Goal: Task Accomplishment & Management: Use online tool/utility

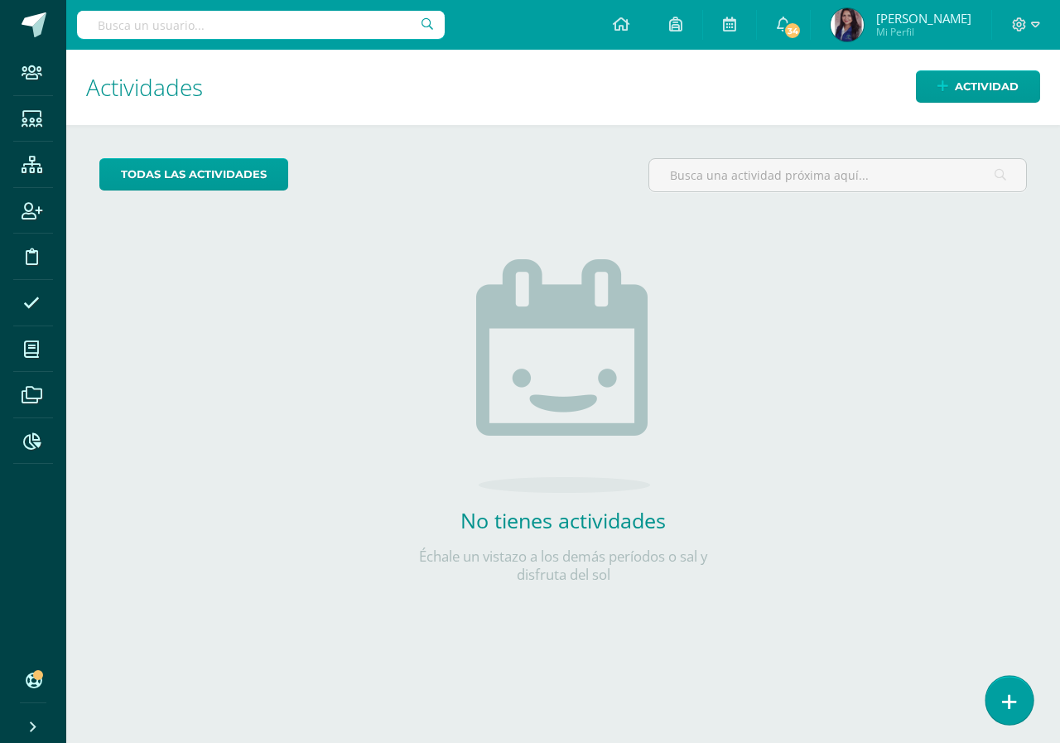
click at [1020, 712] on link at bounding box center [1009, 700] width 47 height 48
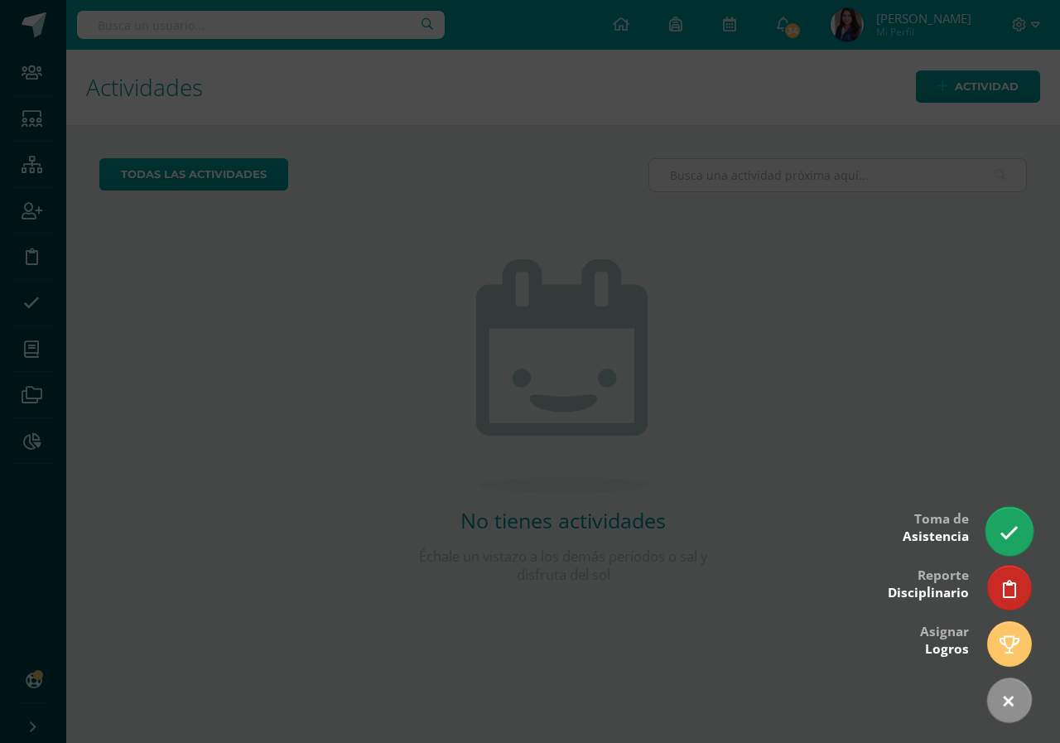
click at [1013, 537] on icon at bounding box center [1009, 532] width 19 height 19
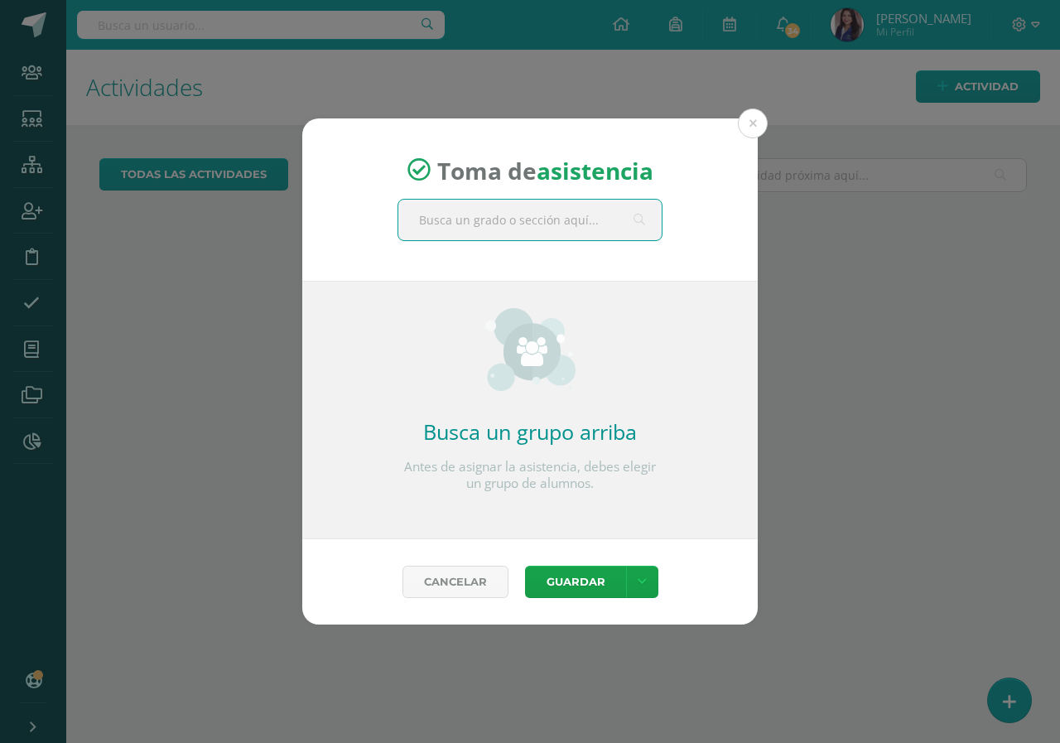
click at [456, 227] on input "text" at bounding box center [529, 220] width 263 height 41
type input "tercero"
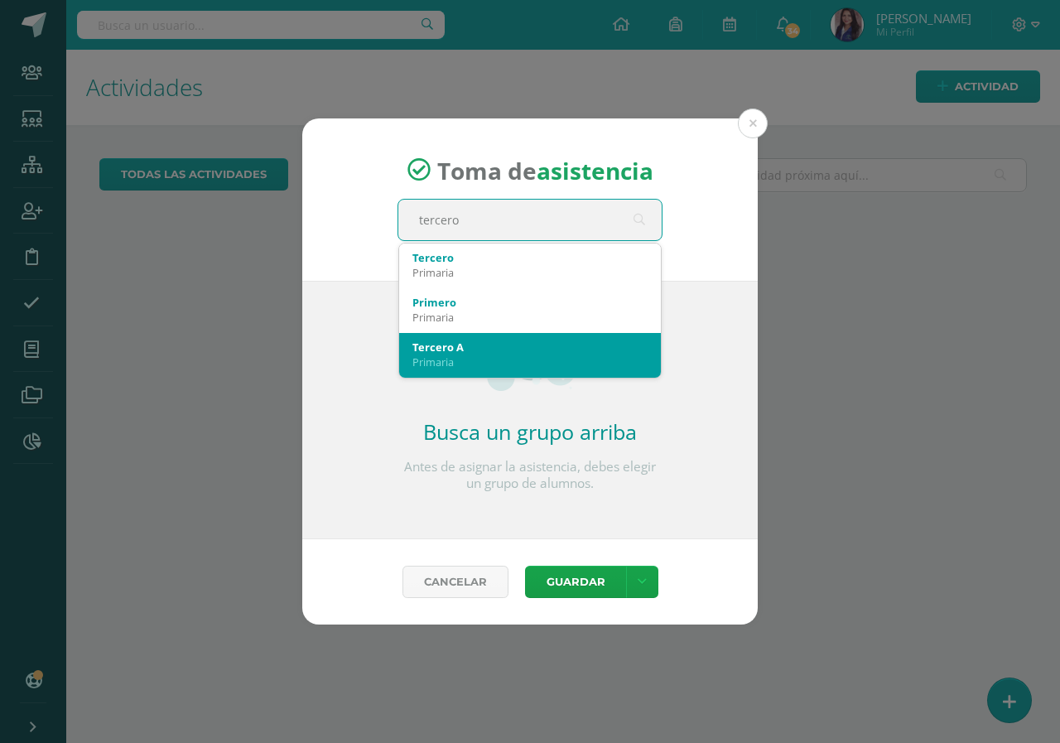
click at [462, 345] on div "Tercero A" at bounding box center [529, 347] width 235 height 15
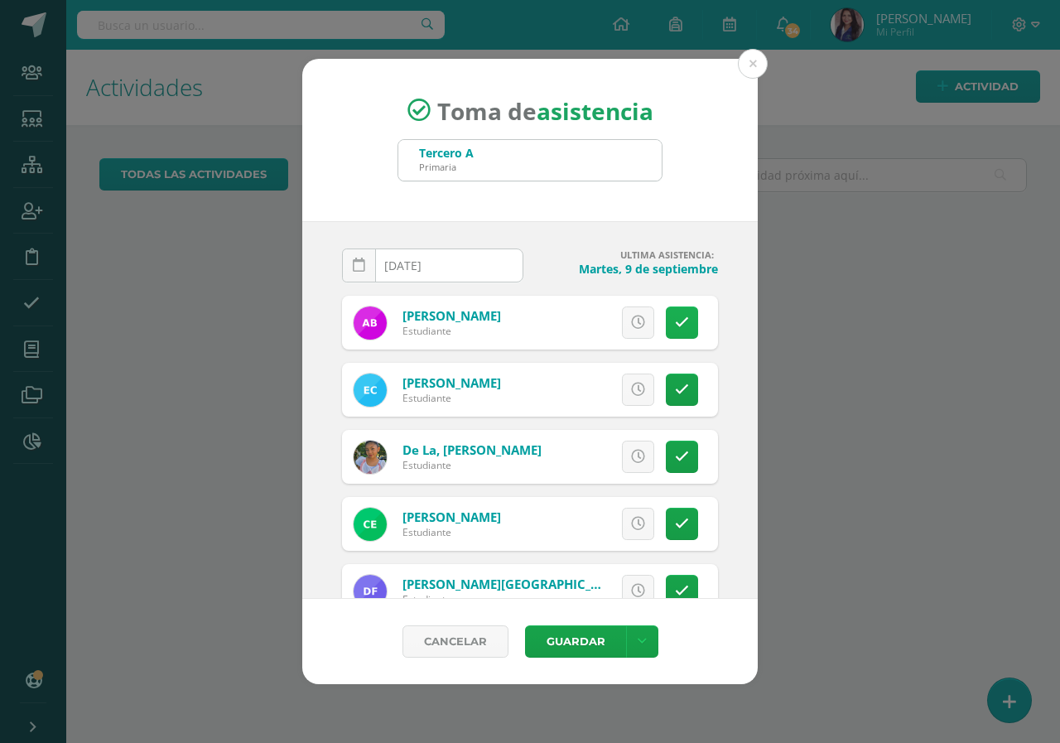
click at [675, 327] on icon at bounding box center [682, 323] width 14 height 14
click at [611, 336] on span "Excusa" at bounding box center [610, 322] width 46 height 31
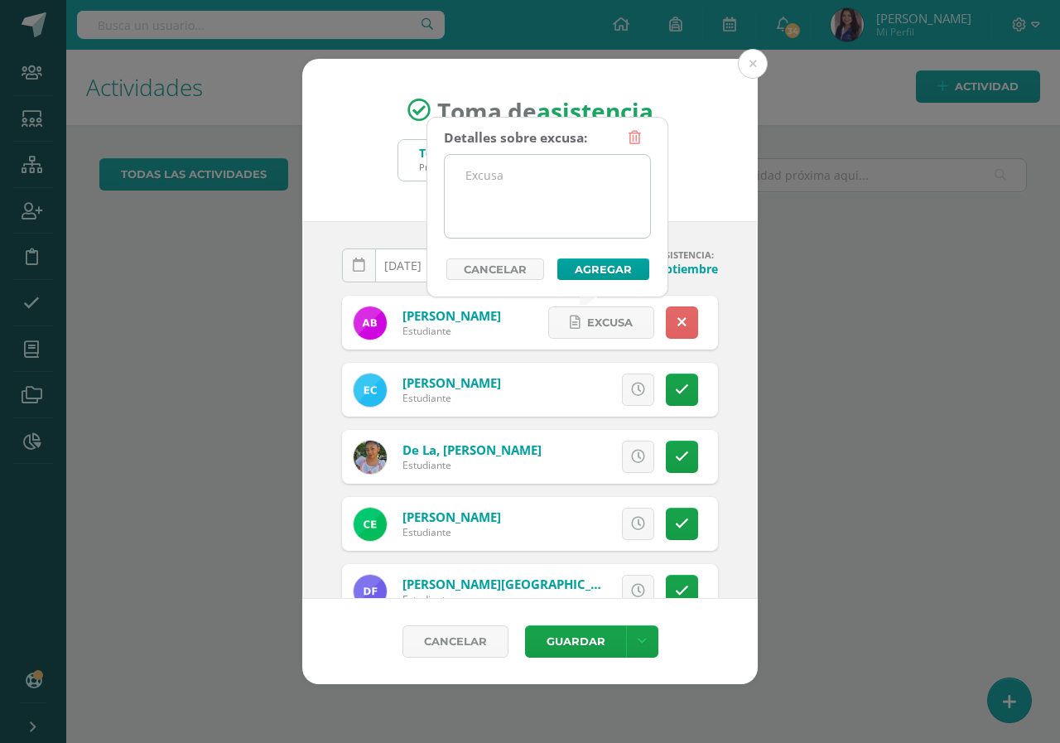
click at [529, 189] on textarea at bounding box center [547, 196] width 205 height 83
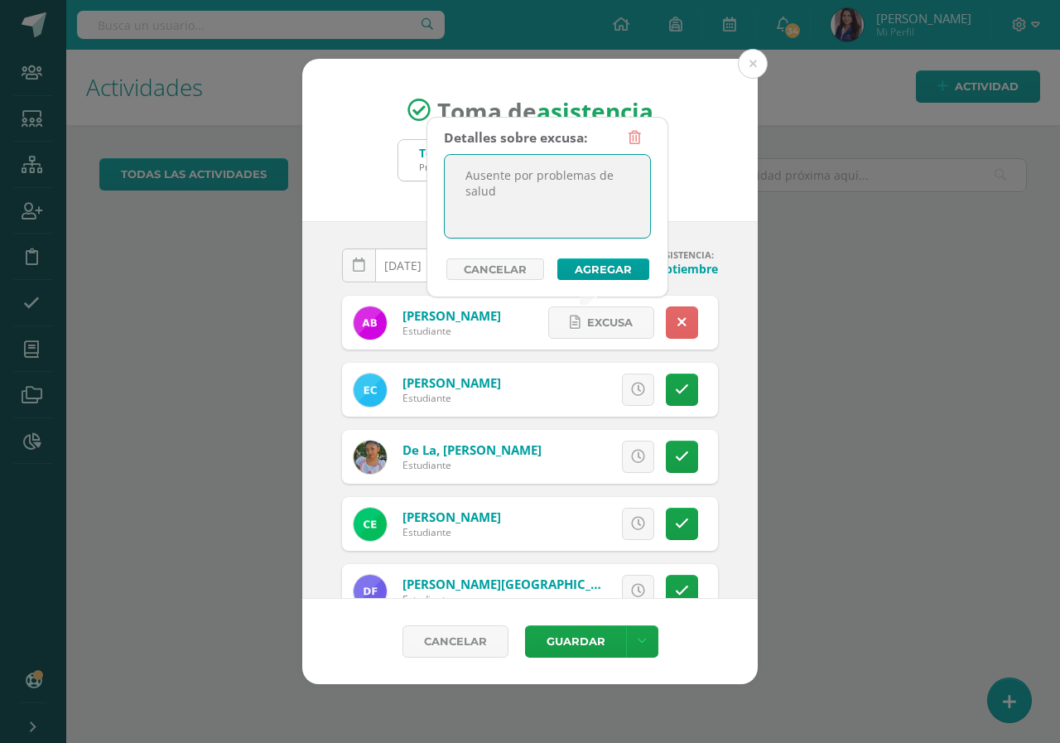
type textarea "Ausente por problemas de salud"
click at [595, 256] on div "Detalles sobre excusa: Ausente por problemas de salud Añadir excusa a todas las…" at bounding box center [547, 201] width 207 height 158
click at [593, 272] on button "Agregar" at bounding box center [603, 269] width 92 height 22
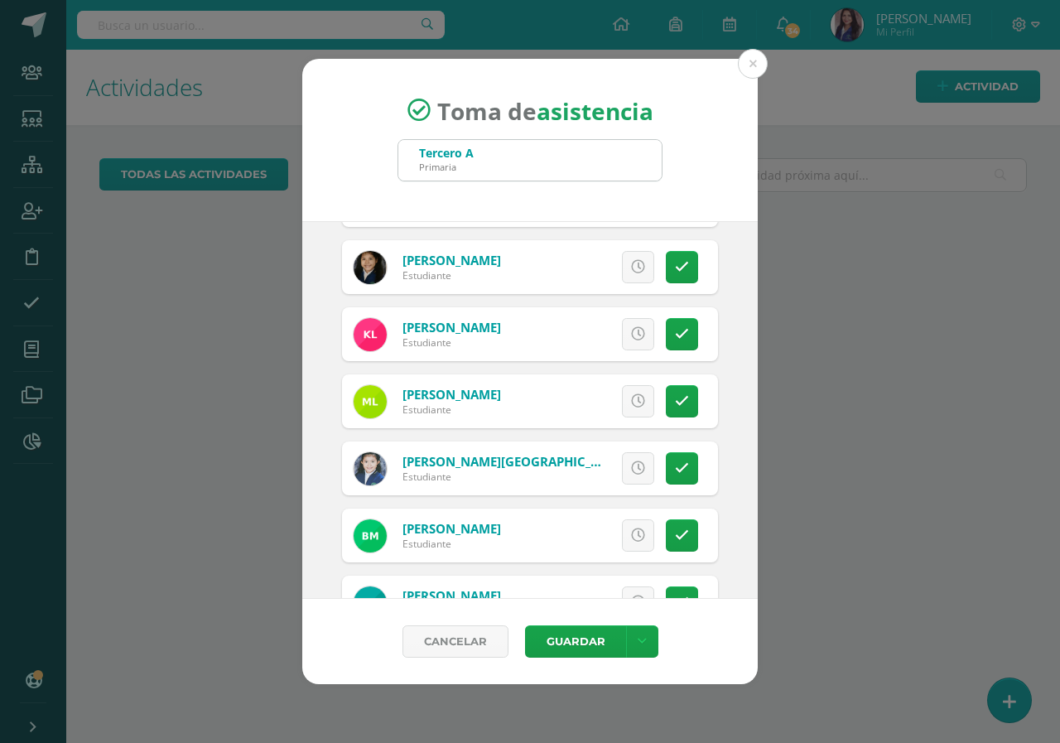
scroll to position [802, 0]
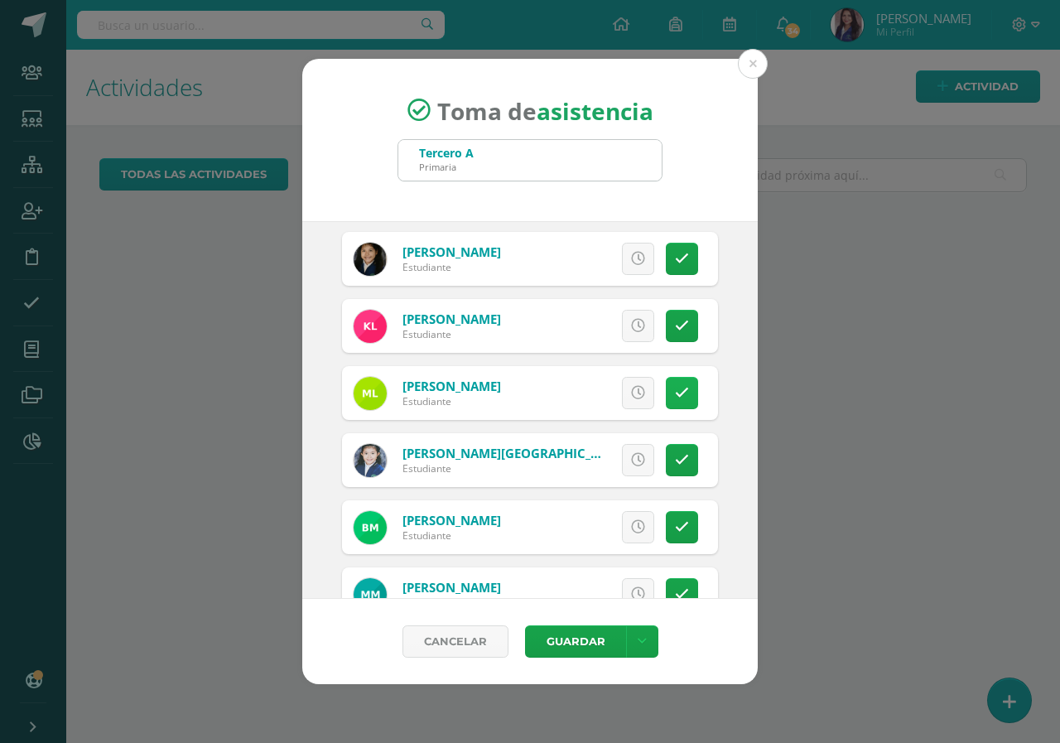
click at [671, 401] on link at bounding box center [682, 393] width 32 height 32
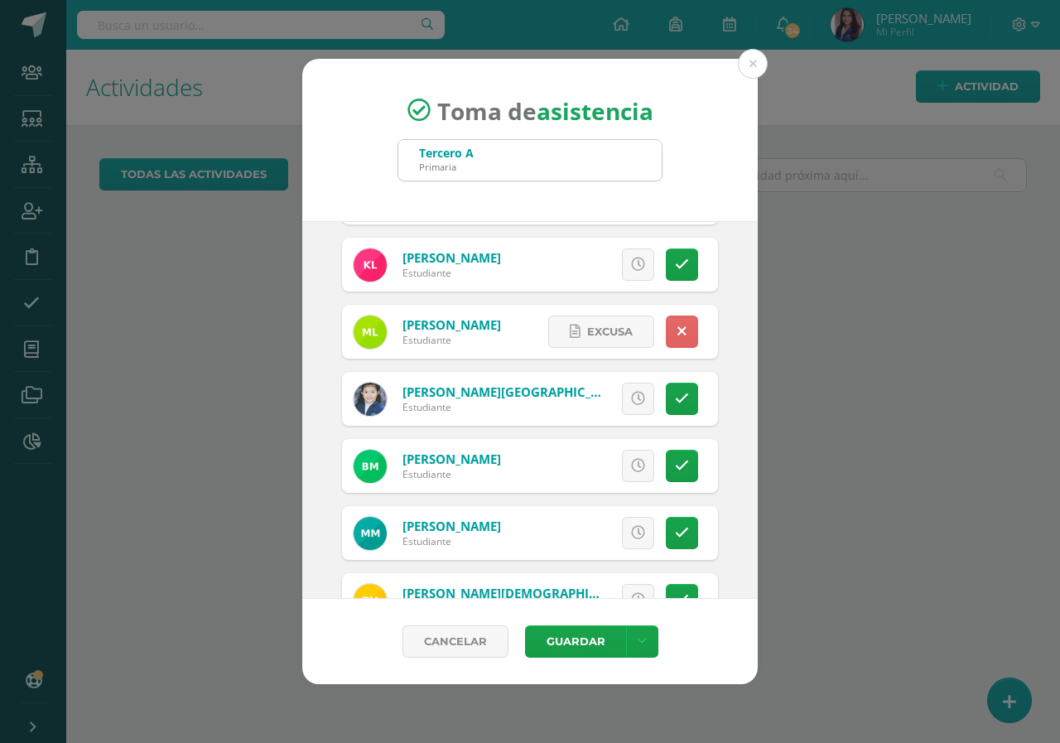
scroll to position [881, 0]
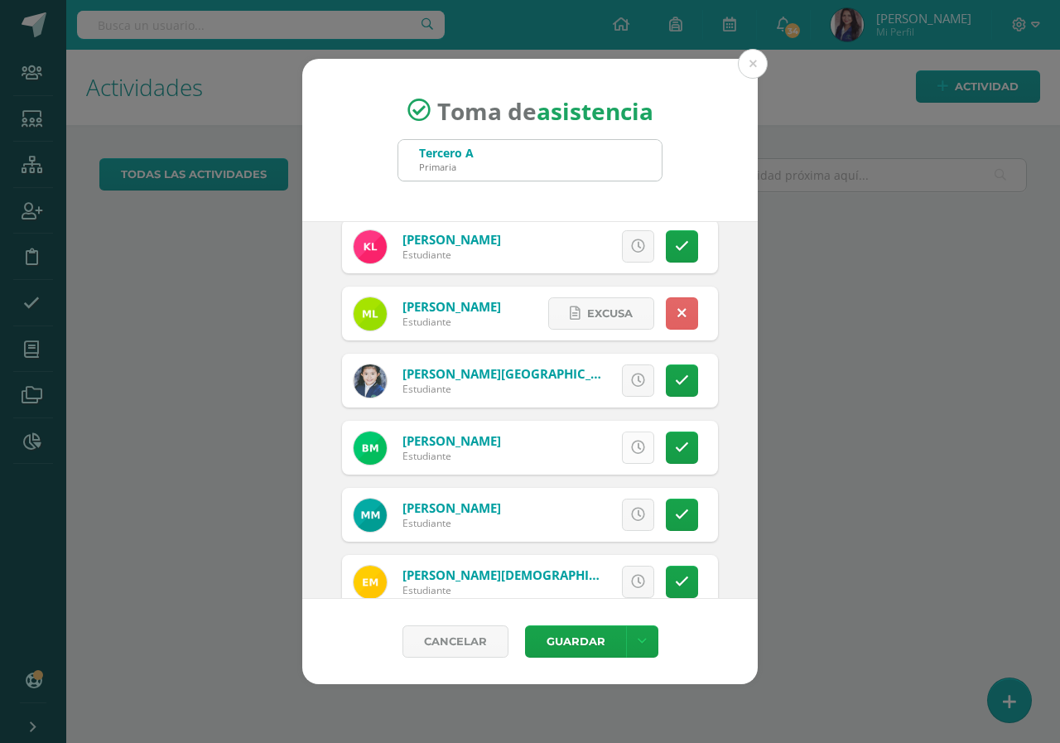
click at [632, 458] on link at bounding box center [638, 447] width 32 height 32
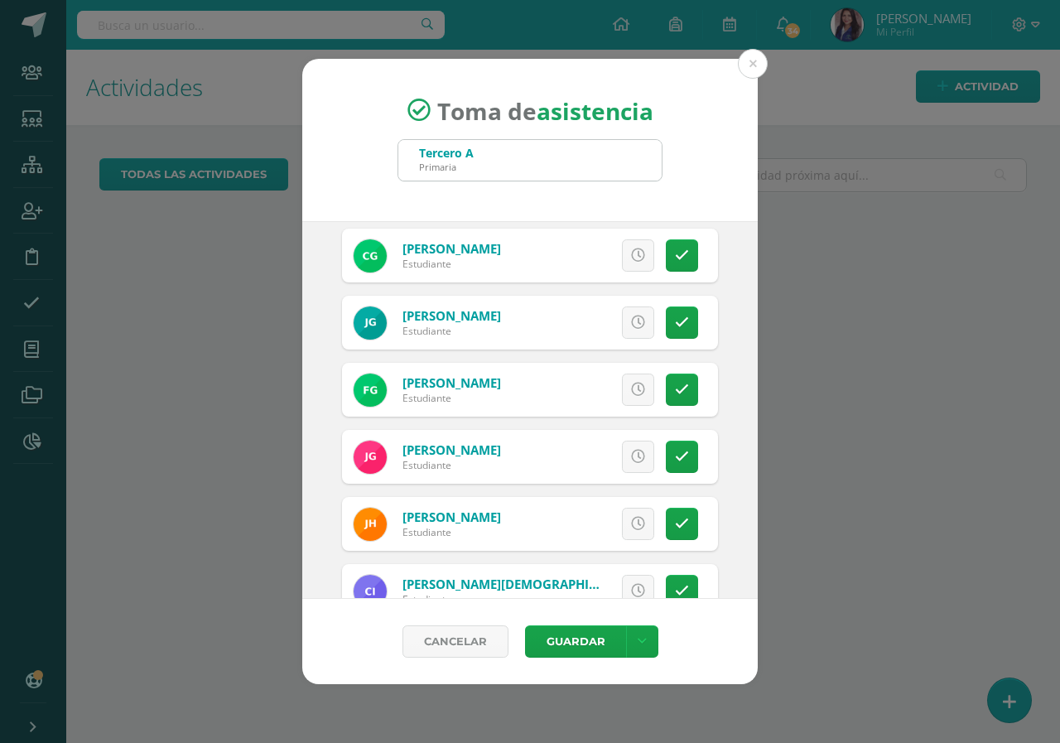
scroll to position [378, 0]
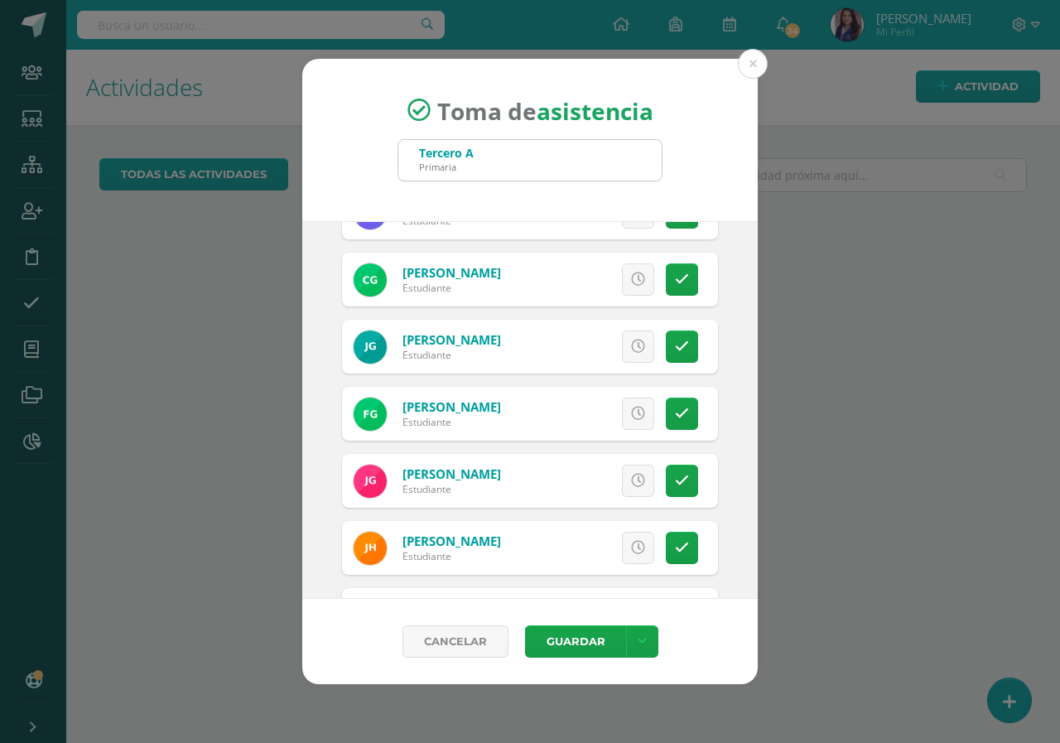
click at [701, 675] on div "Cancelar Guardar Guardar sin notificar inasistencias" at bounding box center [529, 641] width 455 height 85
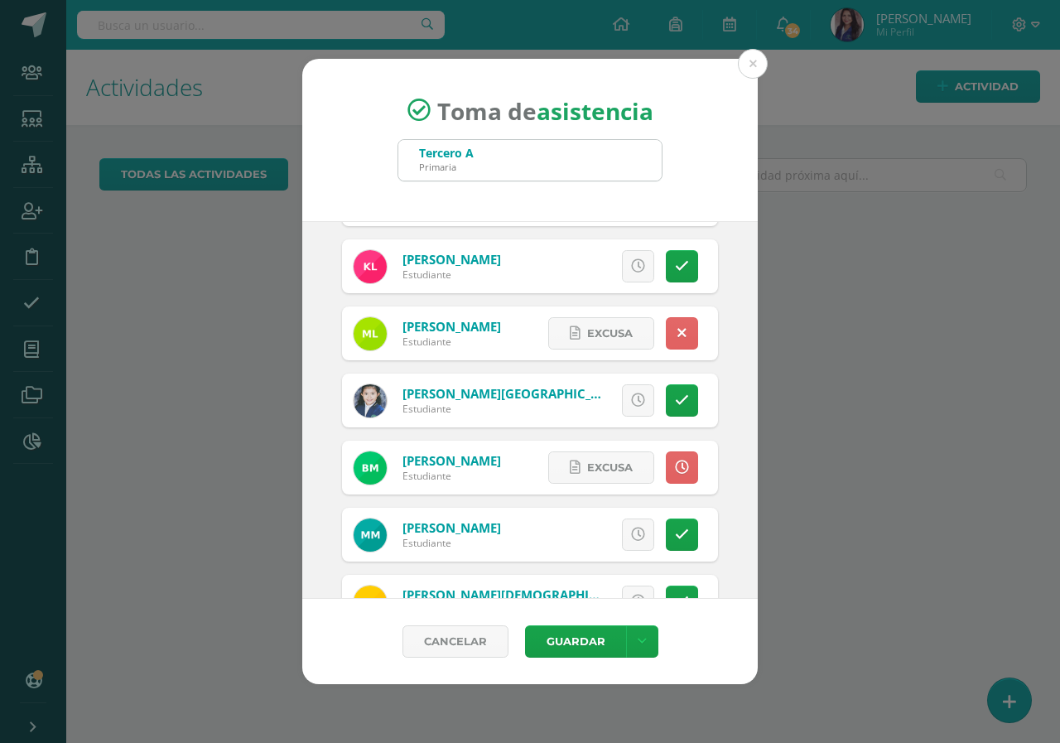
scroll to position [994, 0]
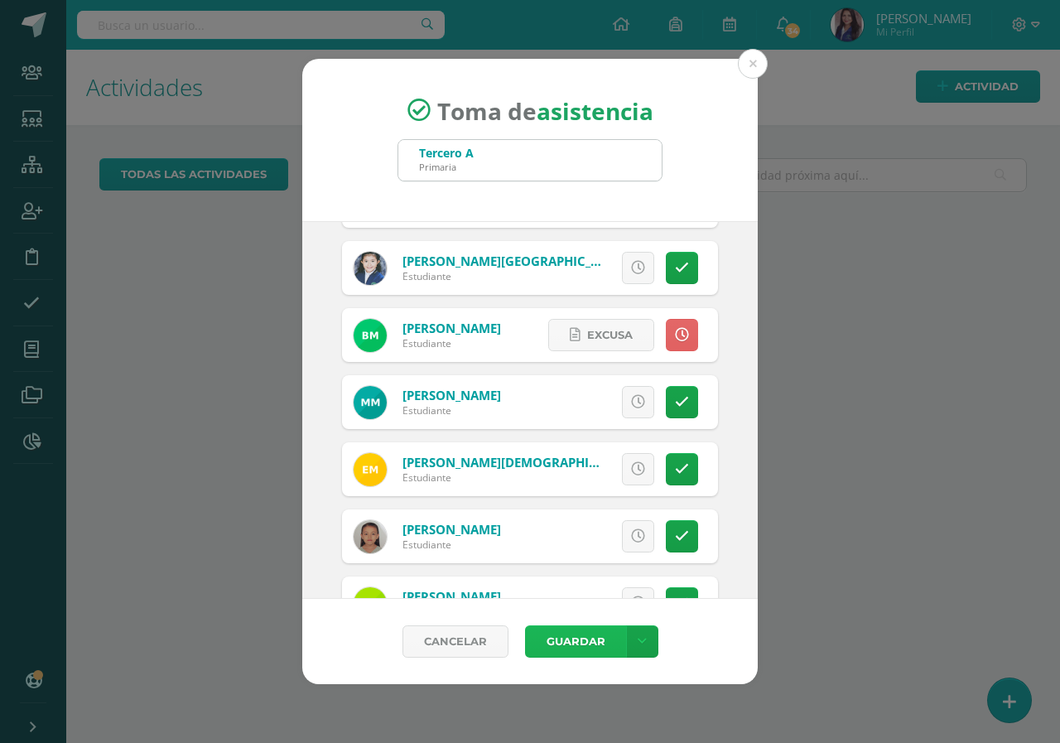
click at [594, 645] on button "Guardar" at bounding box center [575, 641] width 101 height 32
